Goal: Information Seeking & Learning: Learn about a topic

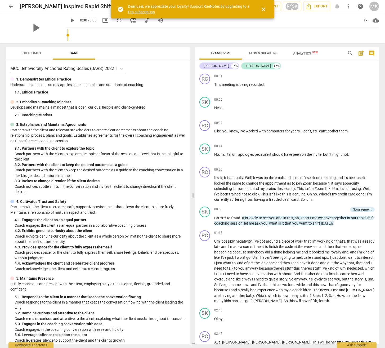
click at [262, 10] on span "close" at bounding box center [263, 9] width 6 height 6
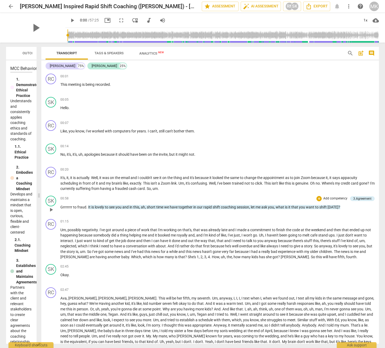
drag, startPoint x: 39, startPoint y: 75, endPoint x: 272, endPoint y: 145, distance: 242.7
click at [39, 75] on span at bounding box center [38, 195] width 3 height 305
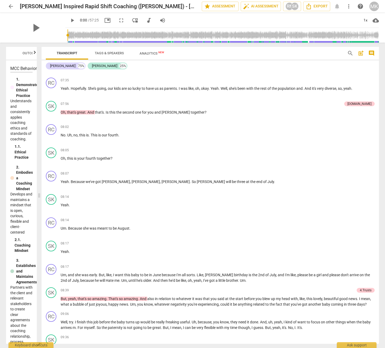
scroll to position [450, 0]
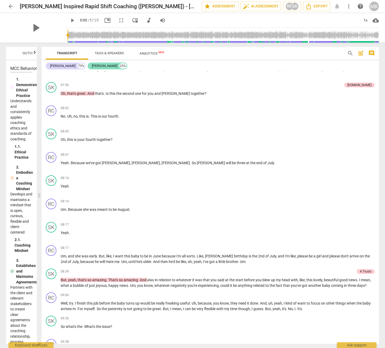
click at [104, 66] on div "[PERSON_NAME]" at bounding box center [104, 65] width 25 height 5
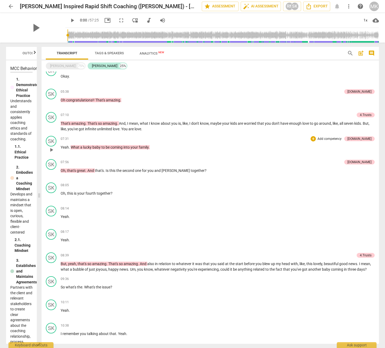
scroll to position [0, 0]
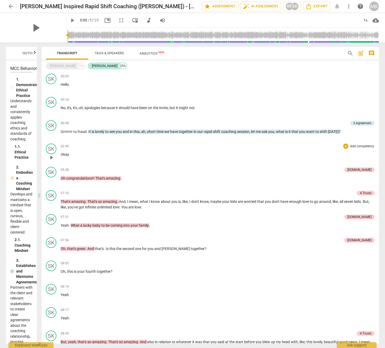
click at [150, 162] on div "SK play_arrow pause 02:45 + Add competency keyboard_arrow_right Okay ." at bounding box center [210, 152] width 337 height 23
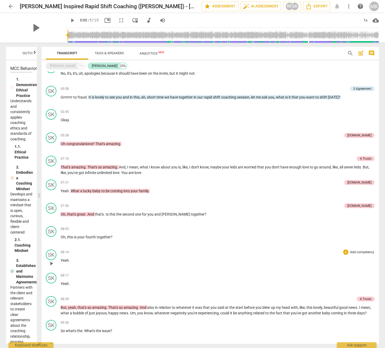
scroll to position [26, 0]
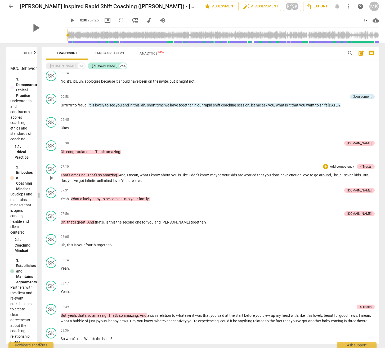
click at [147, 180] on p "That's amazing . That's so amazing . And , I mean , what I know about you is , …" at bounding box center [218, 177] width 314 height 11
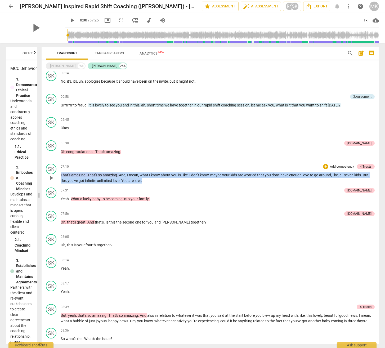
drag, startPoint x: 147, startPoint y: 180, endPoint x: 101, endPoint y: 184, distance: 46.3
click at [66, 173] on p "That's amazing . That's so amazing . And , I mean , what I know about you is , …" at bounding box center [218, 177] width 314 height 11
click at [163, 189] on div "07:31 + Add competency [DOMAIN_NAME] keyboard_arrow_right" at bounding box center [218, 190] width 314 height 6
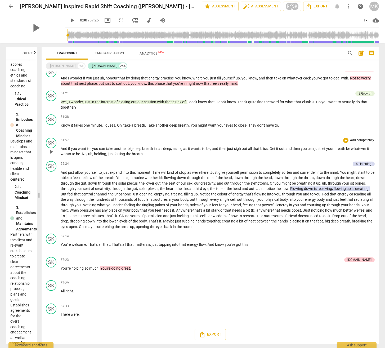
scroll to position [1333, 0]
